Goal: Task Accomplishment & Management: Manage account settings

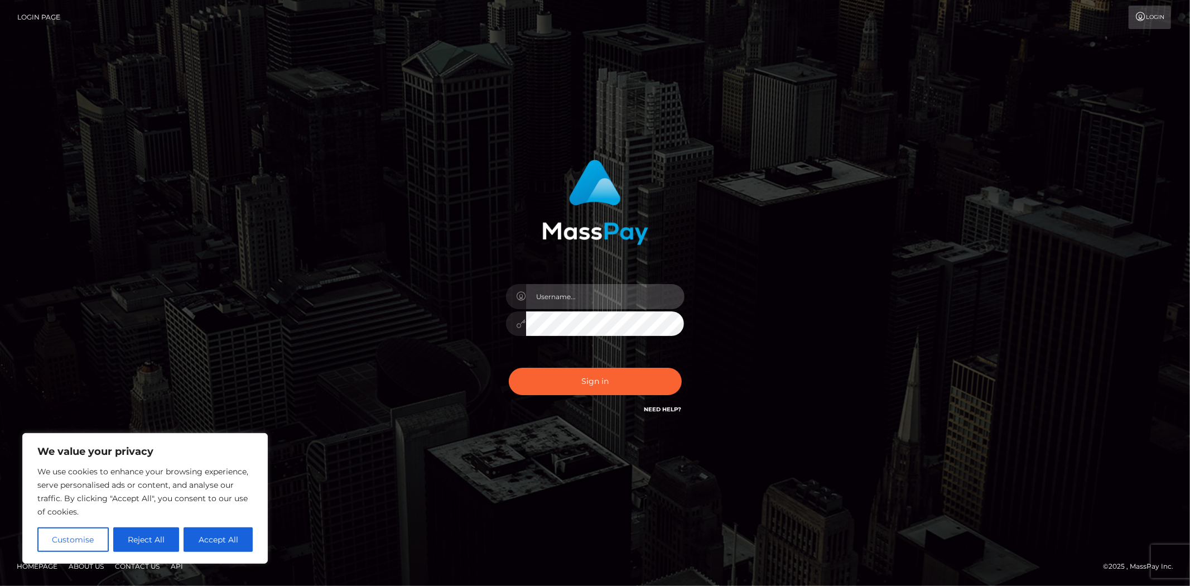
type input "MJSamelo"
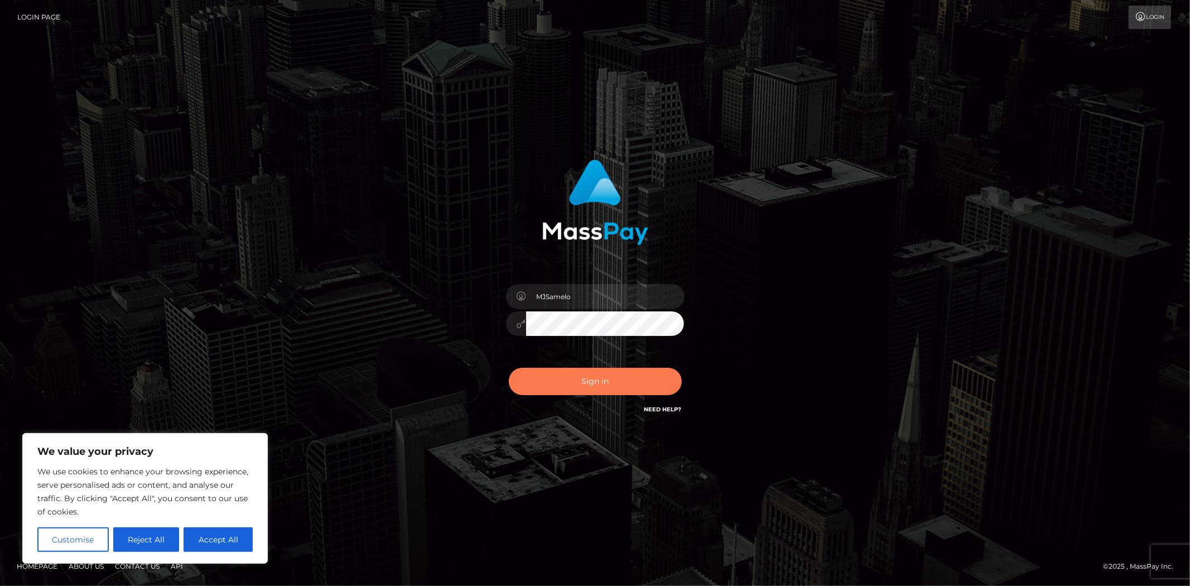
click at [597, 388] on button "Sign in" at bounding box center [595, 381] width 173 height 27
type input "MJSamelo"
click at [570, 385] on button "Sign in" at bounding box center [595, 381] width 173 height 27
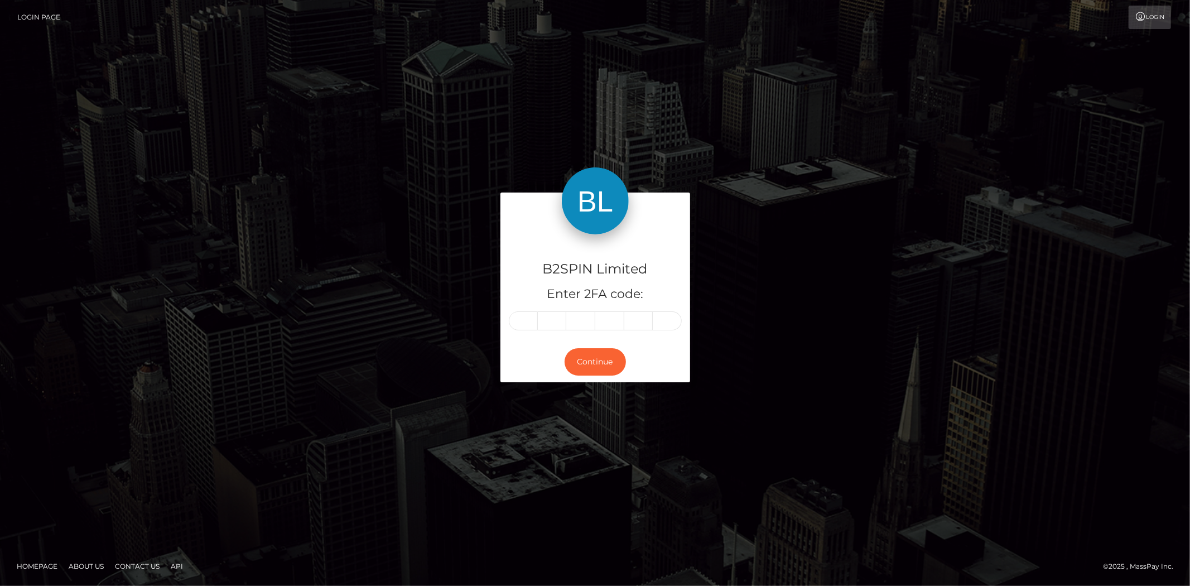
click at [536, 324] on input "text" at bounding box center [523, 320] width 29 height 19
